Goal: Information Seeking & Learning: Learn about a topic

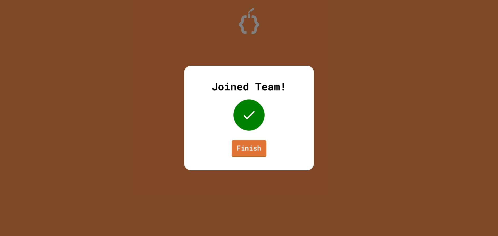
click at [245, 149] on link "Finish" at bounding box center [249, 148] width 35 height 17
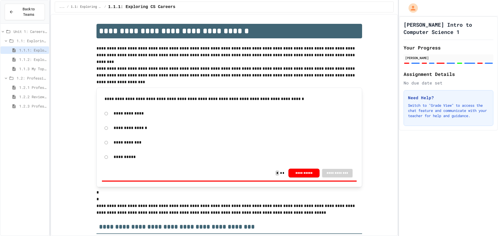
drag, startPoint x: 21, startPoint y: 51, endPoint x: 26, endPoint y: 54, distance: 5.8
click at [26, 57] on span "1.1.2: Exploring CS Careers - Review" at bounding box center [33, 59] width 28 height 5
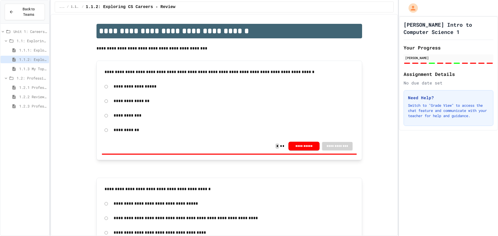
click at [27, 65] on div "1.1.3 My Top 3 CS Careers!" at bounding box center [25, 69] width 49 height 8
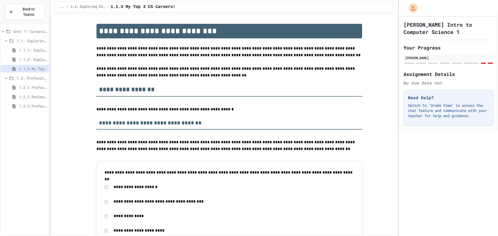
click at [34, 76] on div "1.2: Professional Communication" at bounding box center [25, 78] width 49 height 8
click at [33, 75] on span "1.2: Professional Communication" at bounding box center [32, 77] width 30 height 5
click at [36, 85] on span "1.2.1 Professional Communication" at bounding box center [33, 87] width 28 height 5
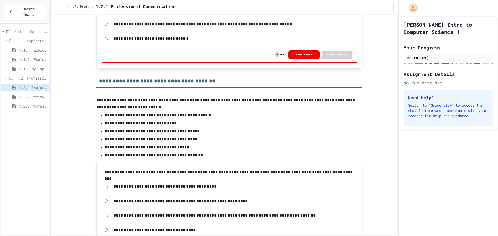
scroll to position [1608, 0]
